Goal: Information Seeking & Learning: Learn about a topic

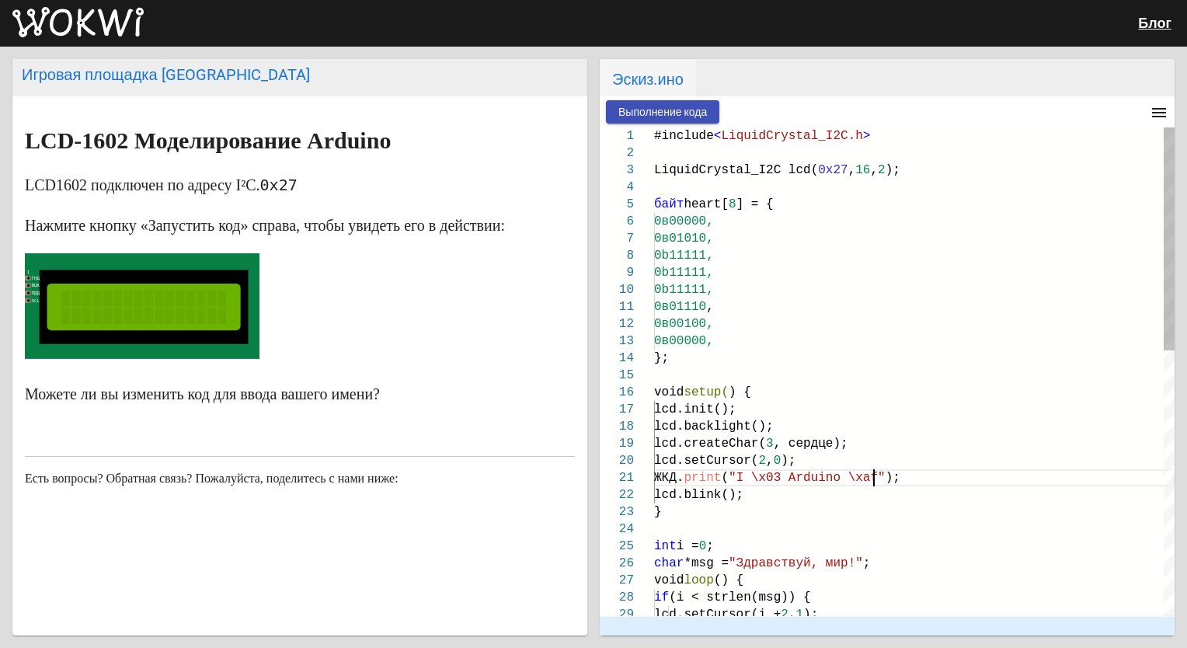
click at [861, 474] on span ""I \x03 Arduino \xaf"" at bounding box center [807, 478] width 157 height 14
type textarea "lcd.print("#loveApples"); lcd.blink(); } int i = 0; char *msg = "Hello, World!"…"
click at [672, 106] on span "Выполнение кода" at bounding box center [662, 112] width 89 height 12
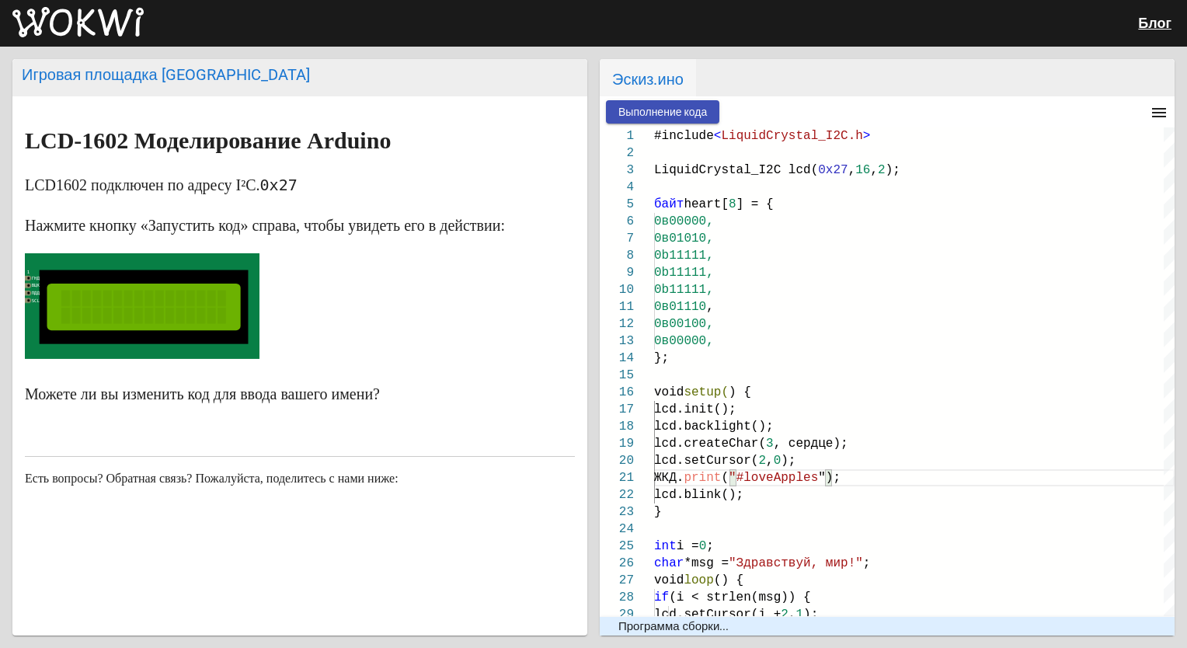
click at [642, 113] on span "Выполнение кода" at bounding box center [662, 112] width 89 height 12
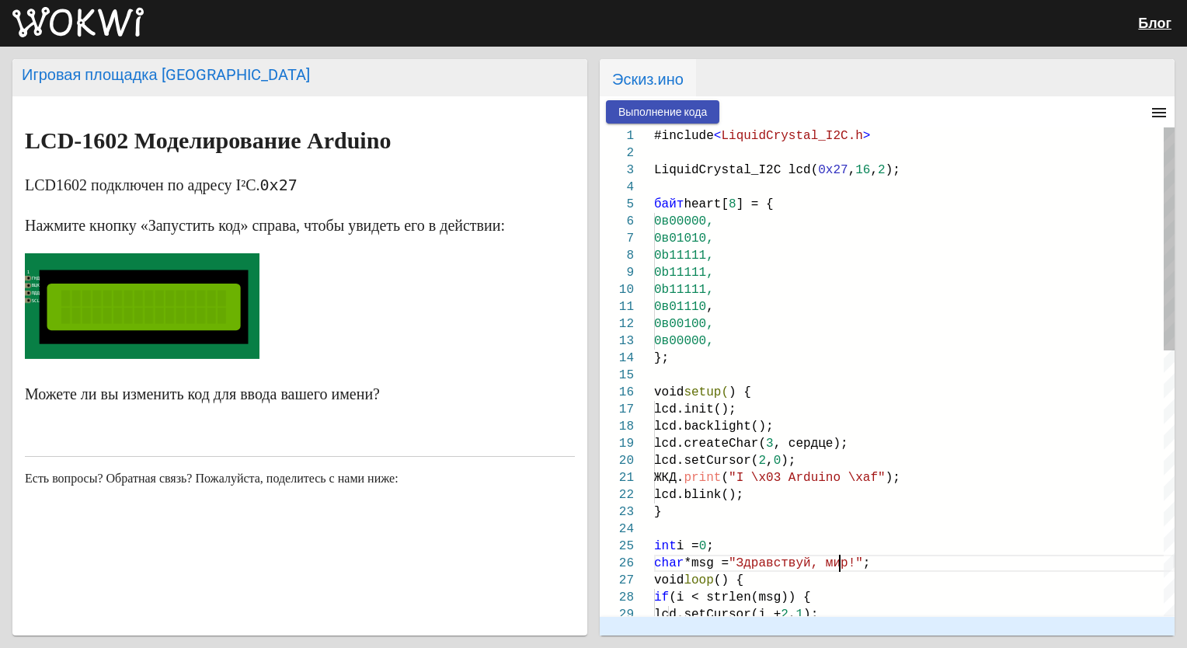
click at [851, 564] on span ""Здравствуй, мир!"" at bounding box center [796, 563] width 134 height 14
click at [853, 563] on span ""Здравствуй, мир!"" at bounding box center [796, 563] width 134 height 14
click at [851, 558] on span ""Здравствуй, мир!"" at bounding box center [796, 563] width 134 height 14
click at [525, 134] on h2 "LCD-1602 Моделирование Arduino" at bounding box center [300, 140] width 550 height 25
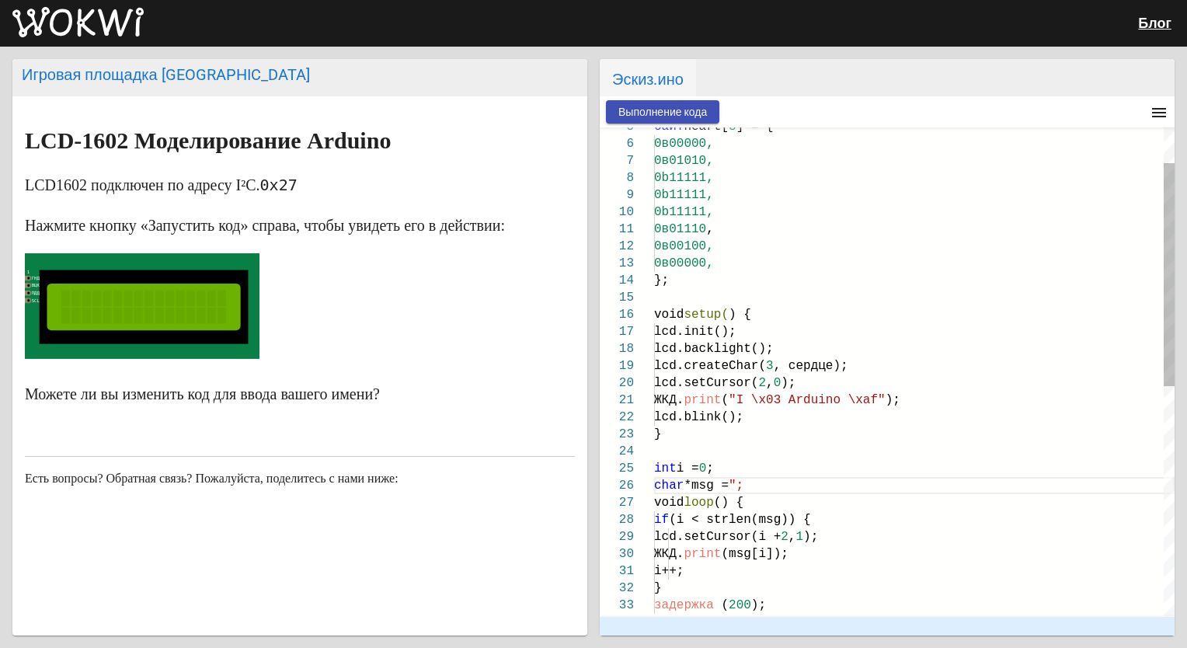
scroll to position [0, 88]
click at [860, 394] on span ""I \x03 Arduino \xaf"" at bounding box center [807, 400] width 157 height 14
click at [861, 393] on span ""I \x03 Arduino \xaf"" at bounding box center [807, 400] width 157 height 14
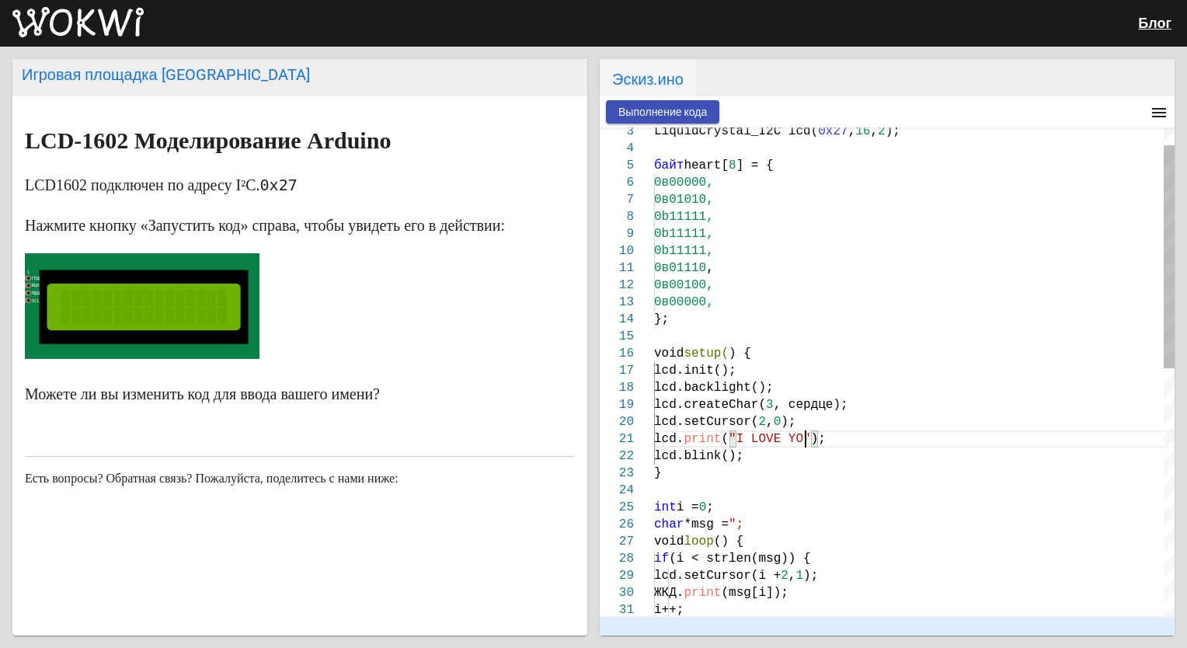
scroll to position [1, 156]
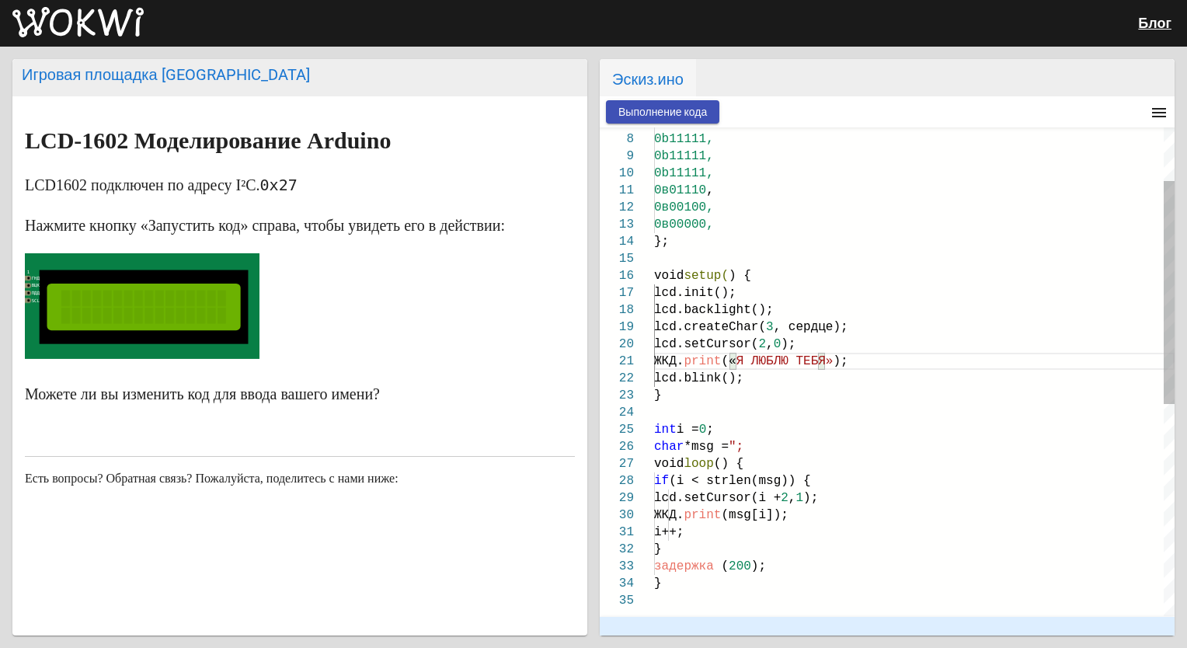
click at [764, 518] on span "(msg[i]);" at bounding box center [754, 515] width 67 height 14
click at [820, 337] on div "lcd.setCursor( 2 , 0 );" at bounding box center [914, 344] width 520 height 17
click at [817, 318] on div "lcd.backlight();" at bounding box center [914, 309] width 520 height 17
click at [815, 325] on span ", сердце);" at bounding box center [811, 327] width 75 height 14
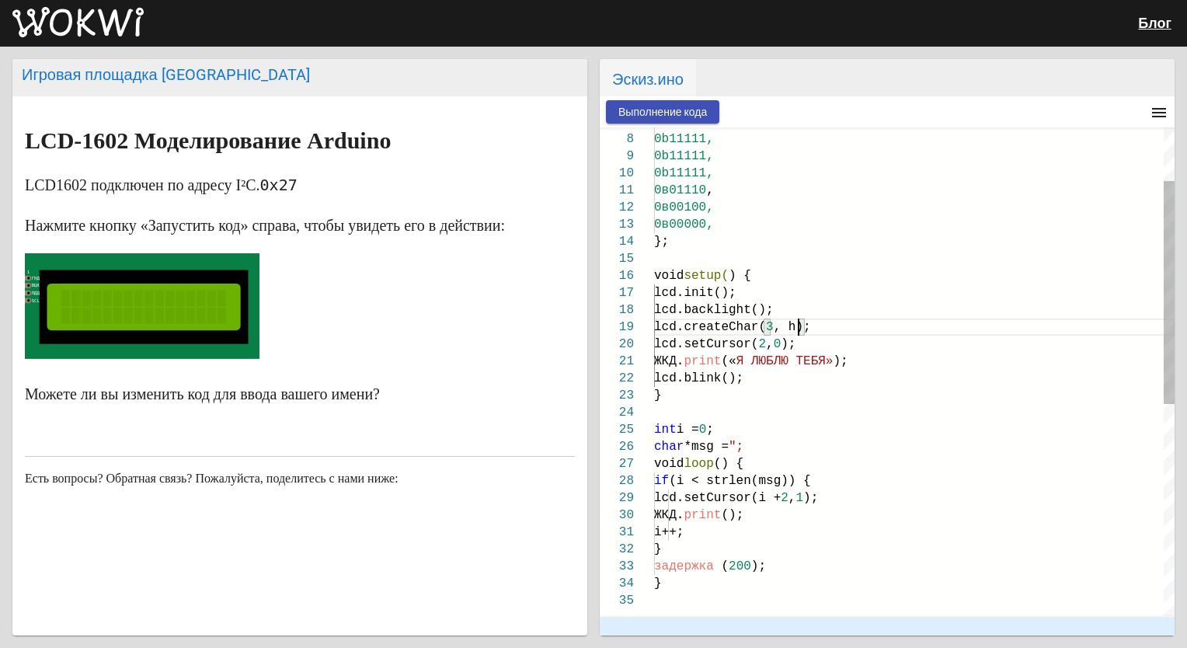
scroll to position [1, 149]
click at [724, 509] on span "();" at bounding box center [732, 515] width 23 height 14
click at [723, 515] on span "();" at bounding box center [732, 515] width 23 height 14
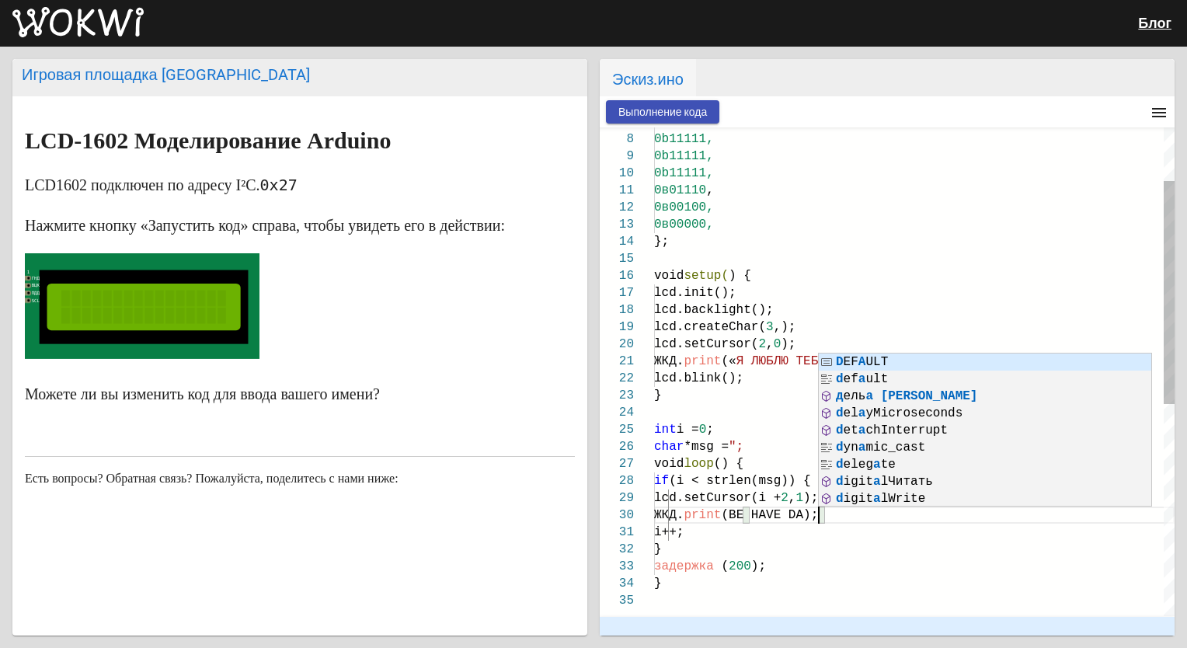
scroll to position [155, 170]
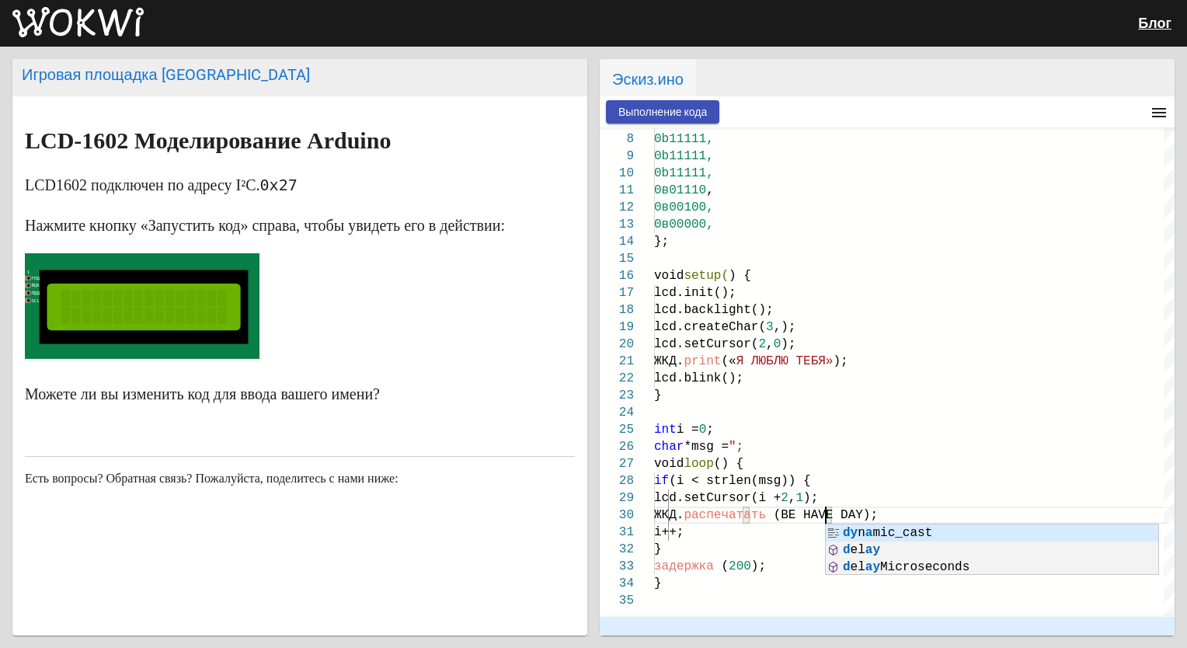
click at [657, 116] on span "Выполнение кода" at bounding box center [662, 112] width 89 height 12
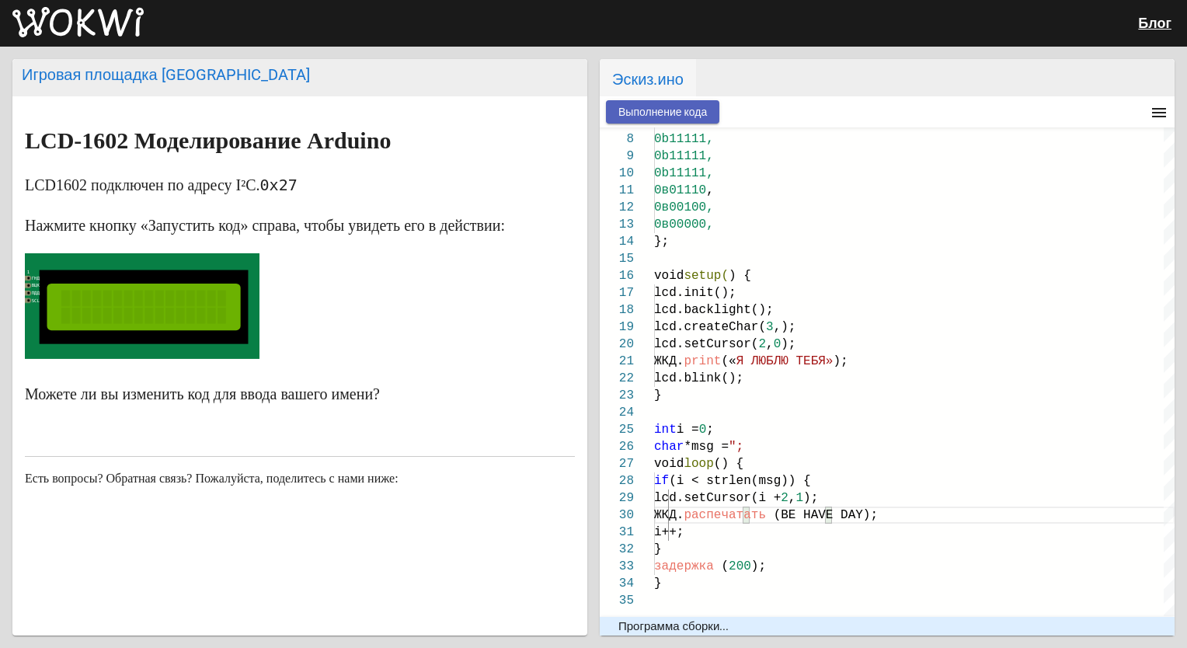
click at [654, 117] on span "Выполнение кода" at bounding box center [662, 112] width 89 height 12
click at [635, 106] on span "Выполнение кода" at bounding box center [662, 112] width 89 height 12
type textarea "0b01110, 0b00100, 0b00000, }; void setup() { lcd.init(); lcd.backlight(); lcd.c…"
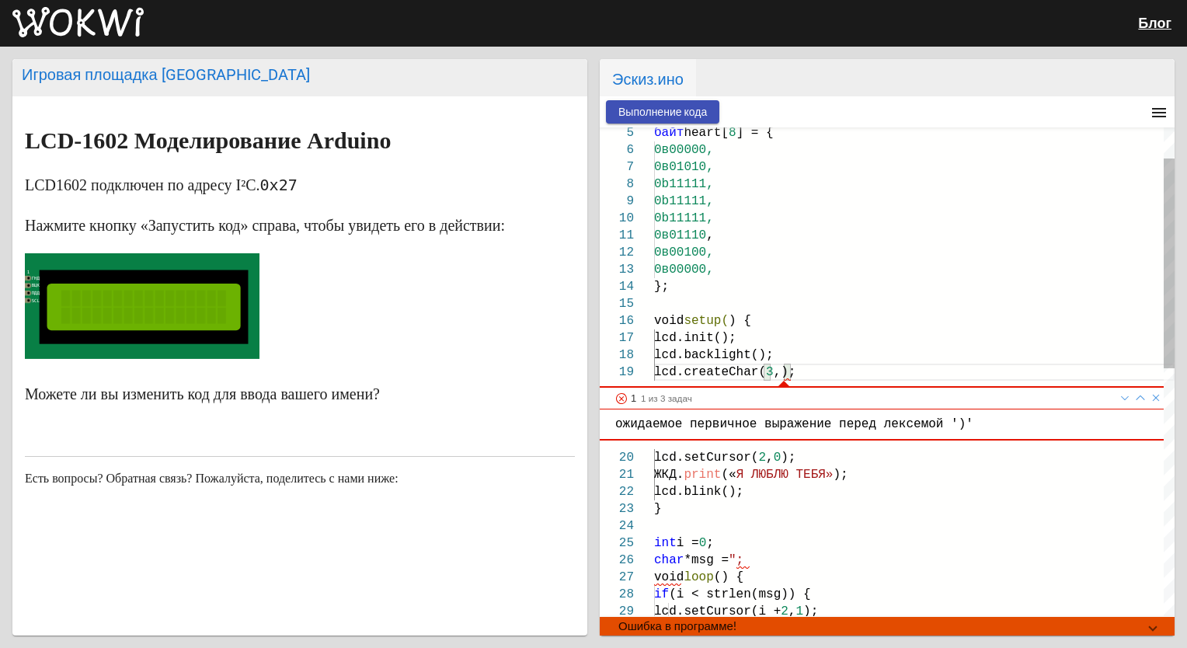
click at [766, 352] on span "lcd.backlight();" at bounding box center [714, 355] width 120 height 14
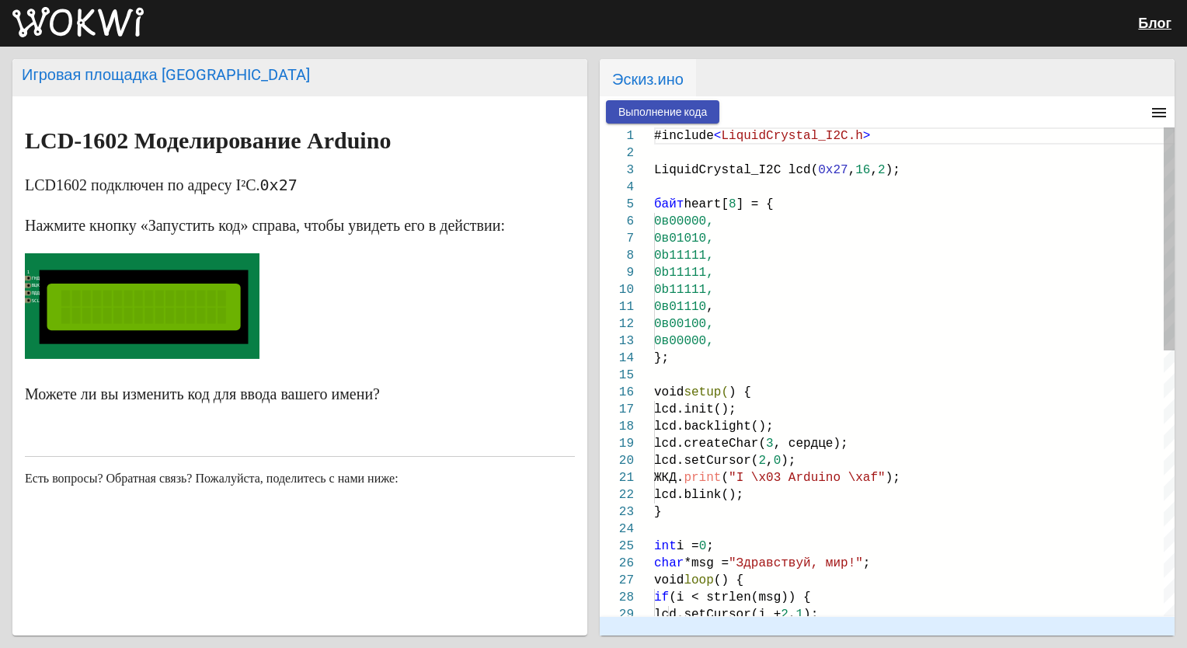
click at [851, 562] on span ""Здравствуй, мир!"" at bounding box center [796, 563] width 134 height 14
click at [649, 121] on button "Выполнение кода" at bounding box center [662, 111] width 113 height 23
click at [647, 111] on span "Выполнение кода" at bounding box center [662, 112] width 89 height 12
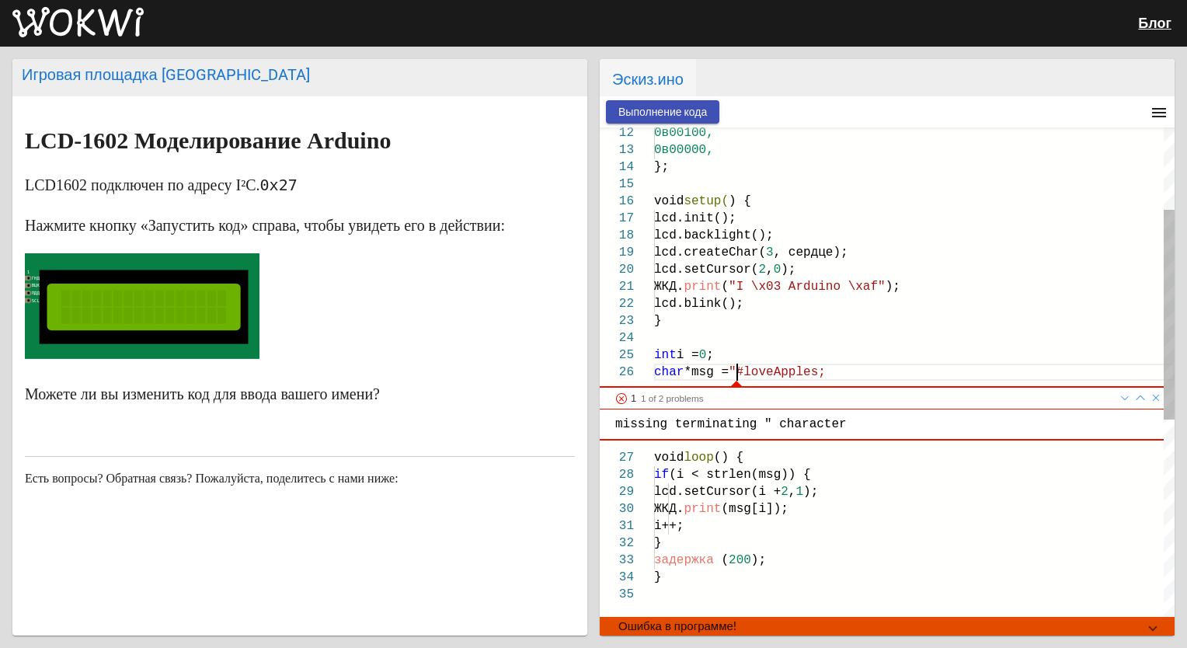
scroll to position [103, 163]
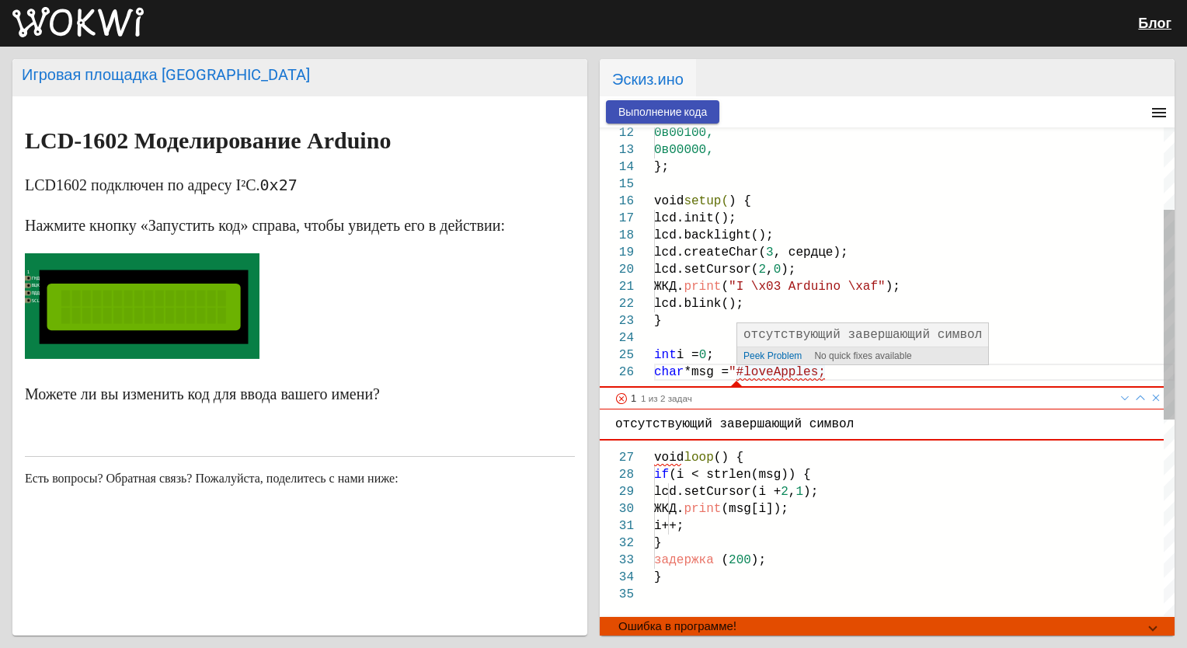
click at [747, 371] on span ""#loveApples;" at bounding box center [777, 372] width 97 height 14
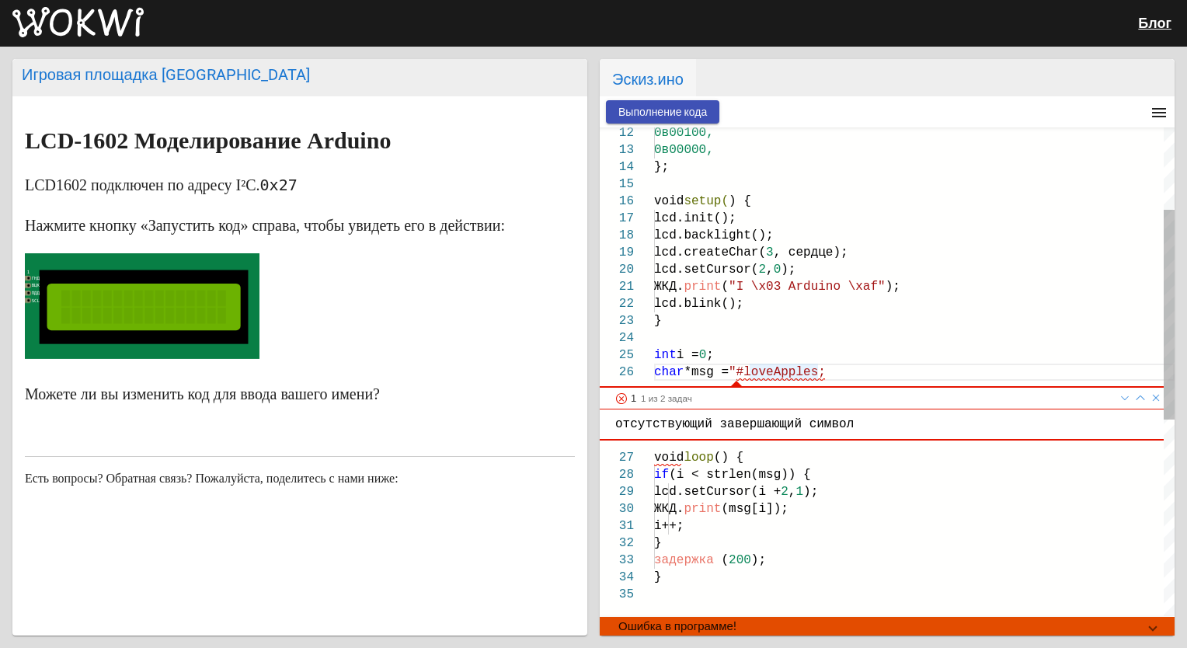
type textarea "lcd.print("I \x03 Arduino \xaf"); lcd.blink(); } int i = 0; char *msg = "loveAp…"
click at [659, 116] on span "Выполнение кода" at bounding box center [662, 112] width 89 height 12
